Goal: Information Seeking & Learning: Find specific fact

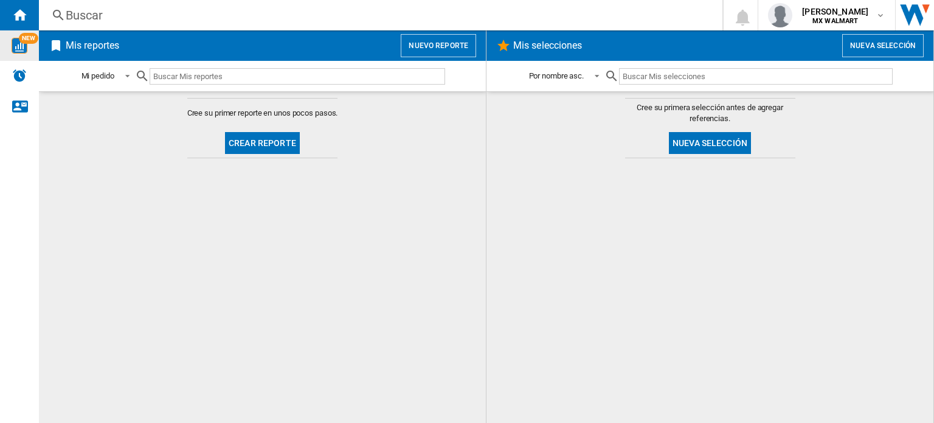
click at [21, 50] on img "WiseCard" at bounding box center [20, 46] width 16 height 16
click at [263, 16] on div "Buscar" at bounding box center [378, 15] width 625 height 17
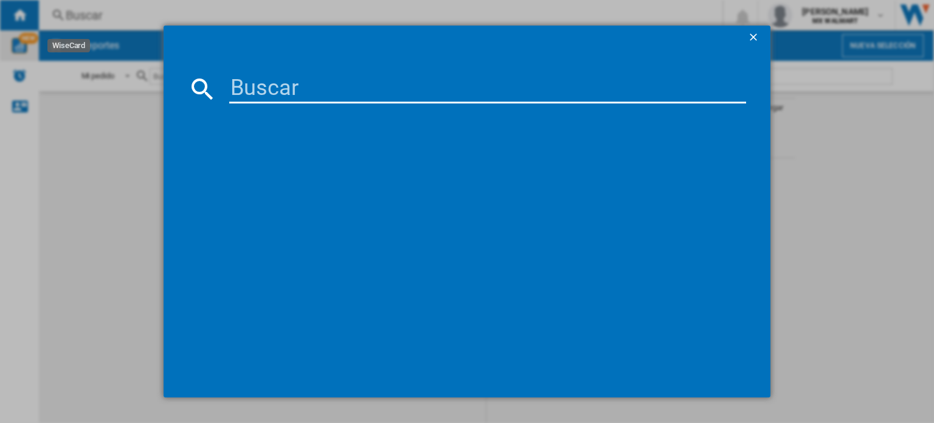
click at [305, 98] on input at bounding box center [487, 88] width 517 height 29
paste input "APPLE IPHONE 14 BLACK 128GB"
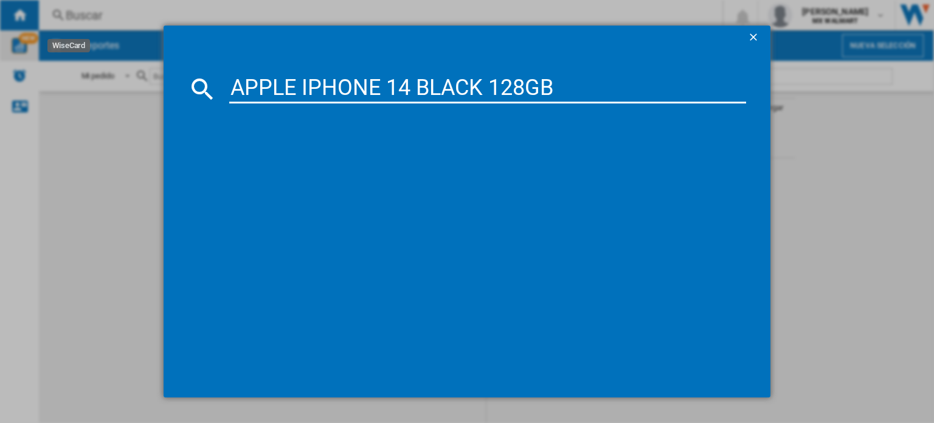
type input "APPLE IPHONE 14 BLACK 128GB"
